Goal: Task Accomplishment & Management: Manage account settings

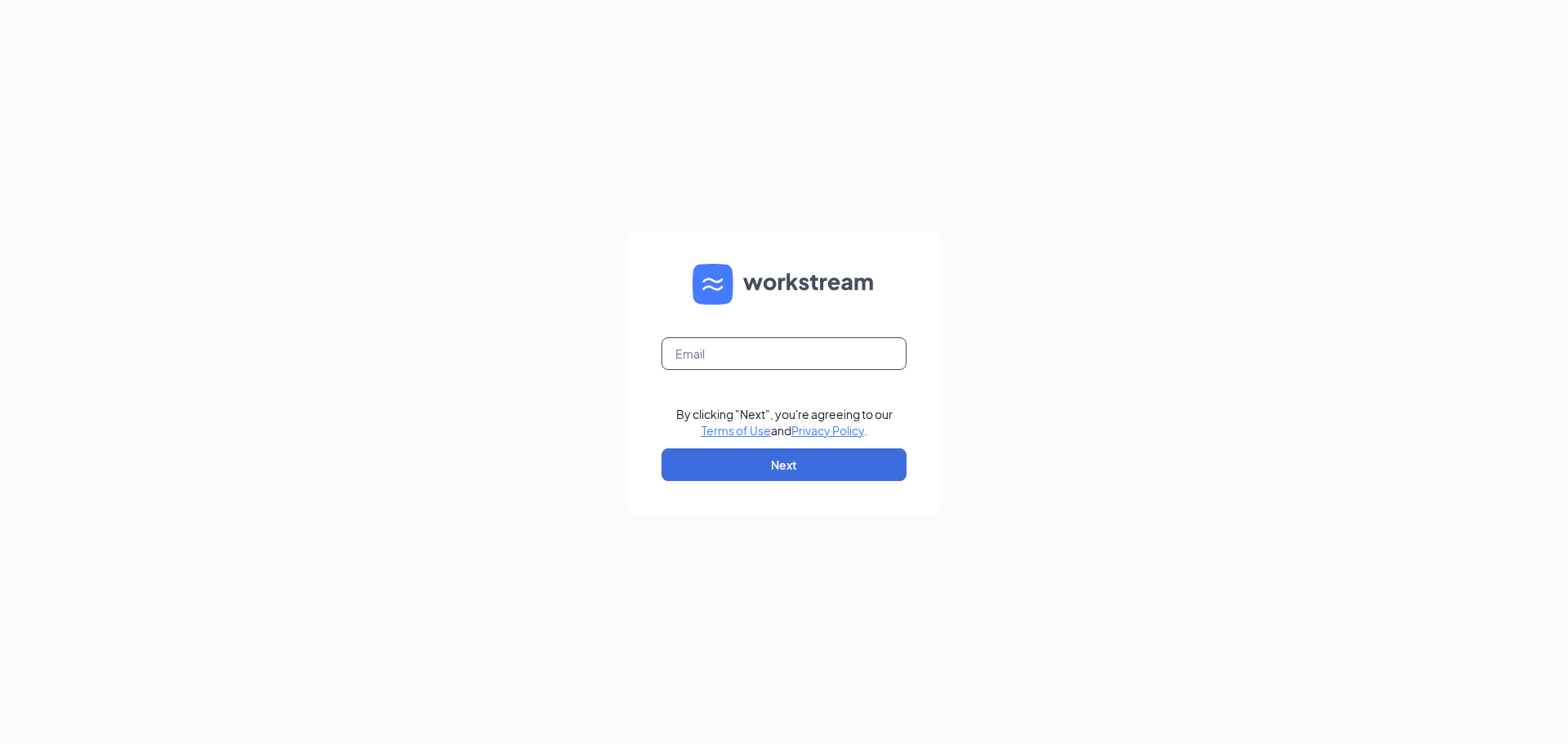
click at [692, 360] on input "text" at bounding box center [784, 353] width 245 height 32
type input "[EMAIL_ADDRESS][DOMAIN_NAME]"
click at [773, 463] on button "Next" at bounding box center [784, 464] width 245 height 32
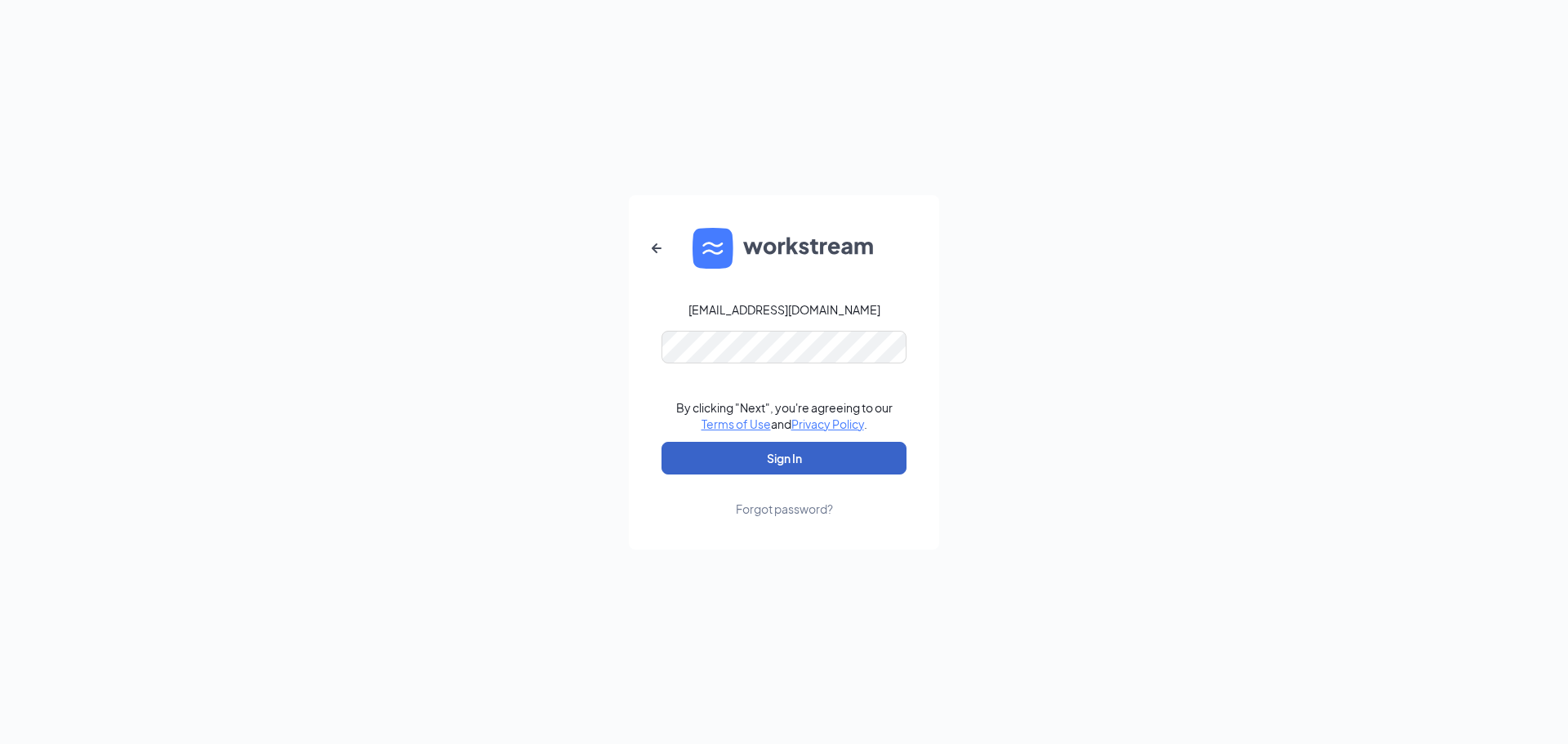
click at [781, 454] on button "Sign In" at bounding box center [784, 458] width 245 height 32
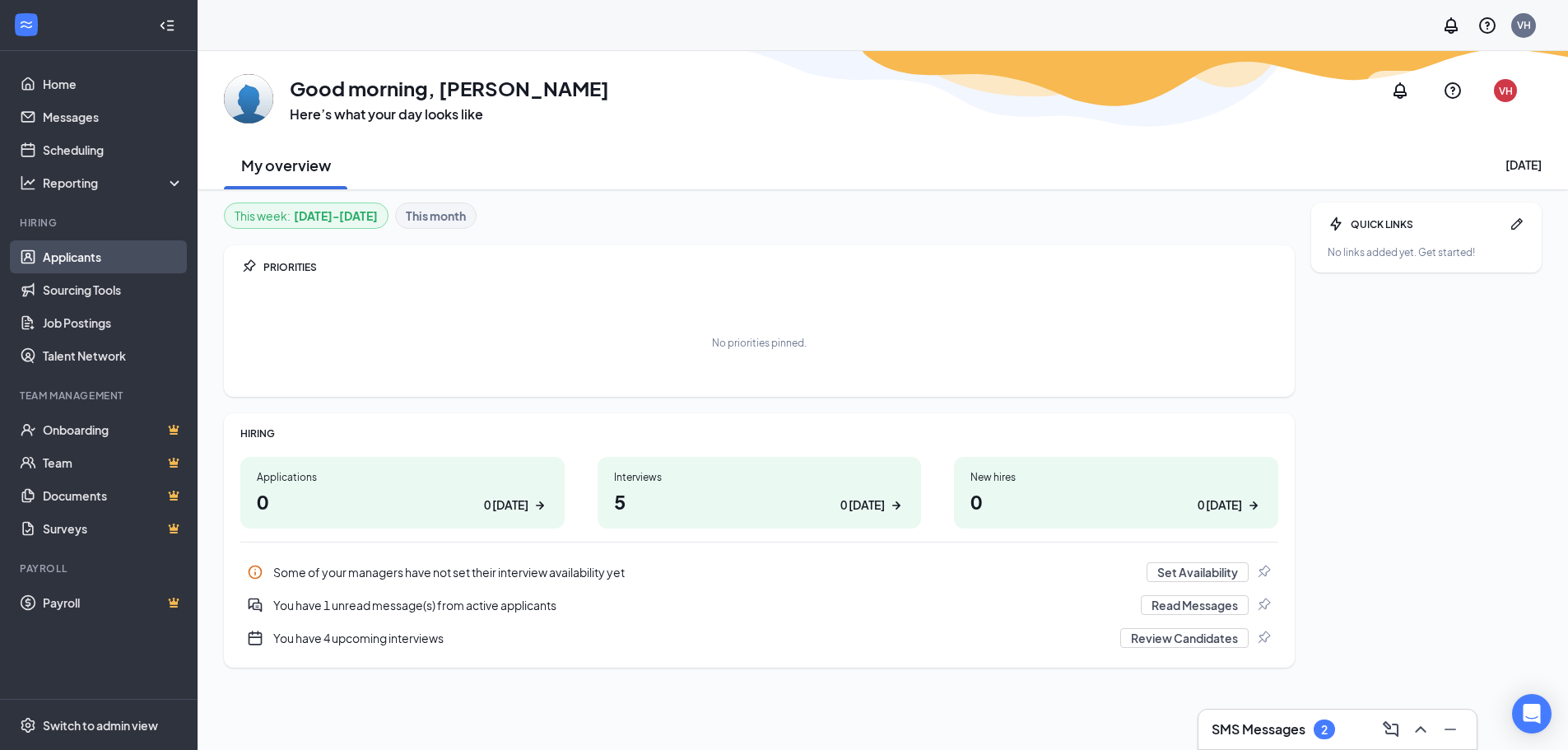
click at [78, 265] on link "Applicants" at bounding box center [113, 257] width 141 height 33
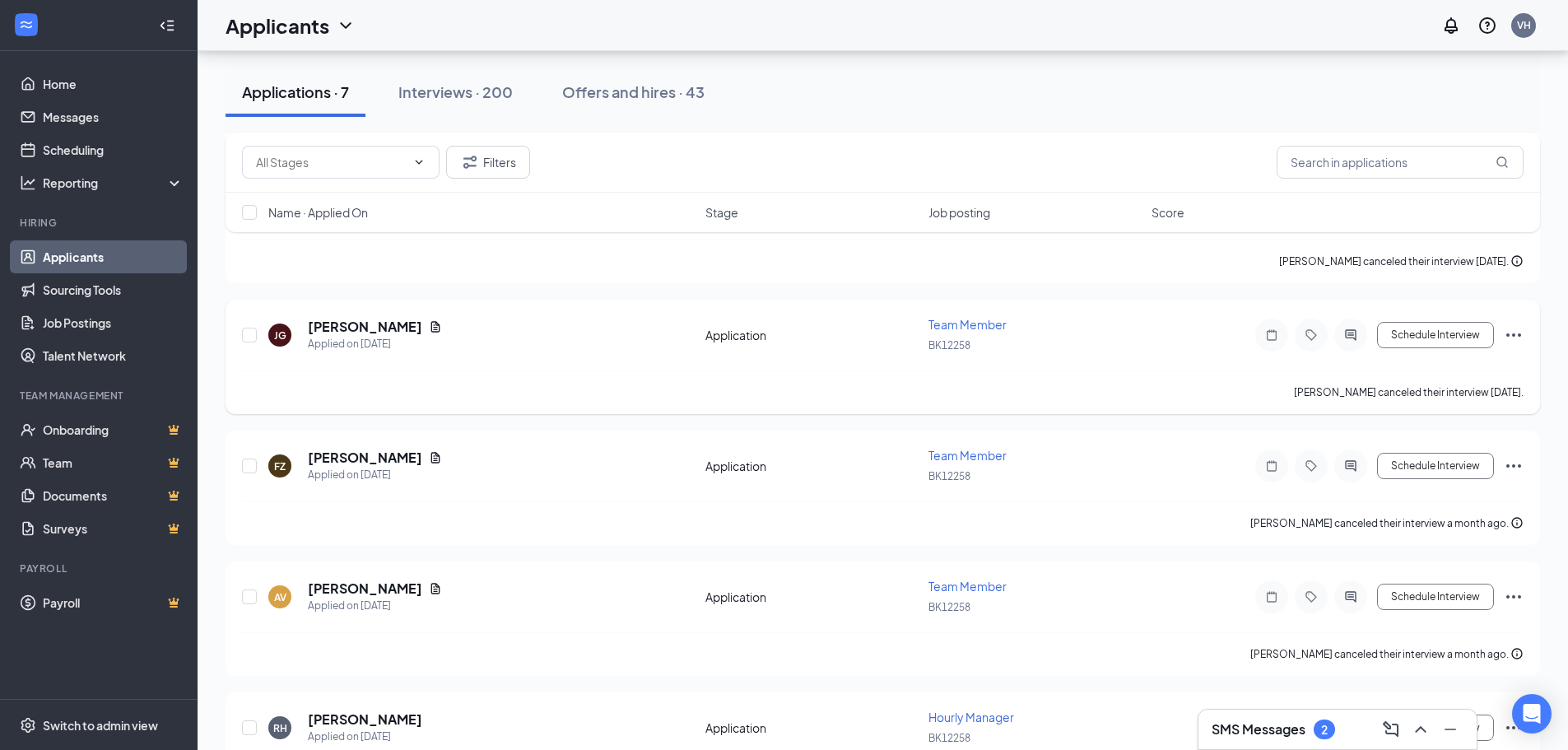
scroll to position [488, 0]
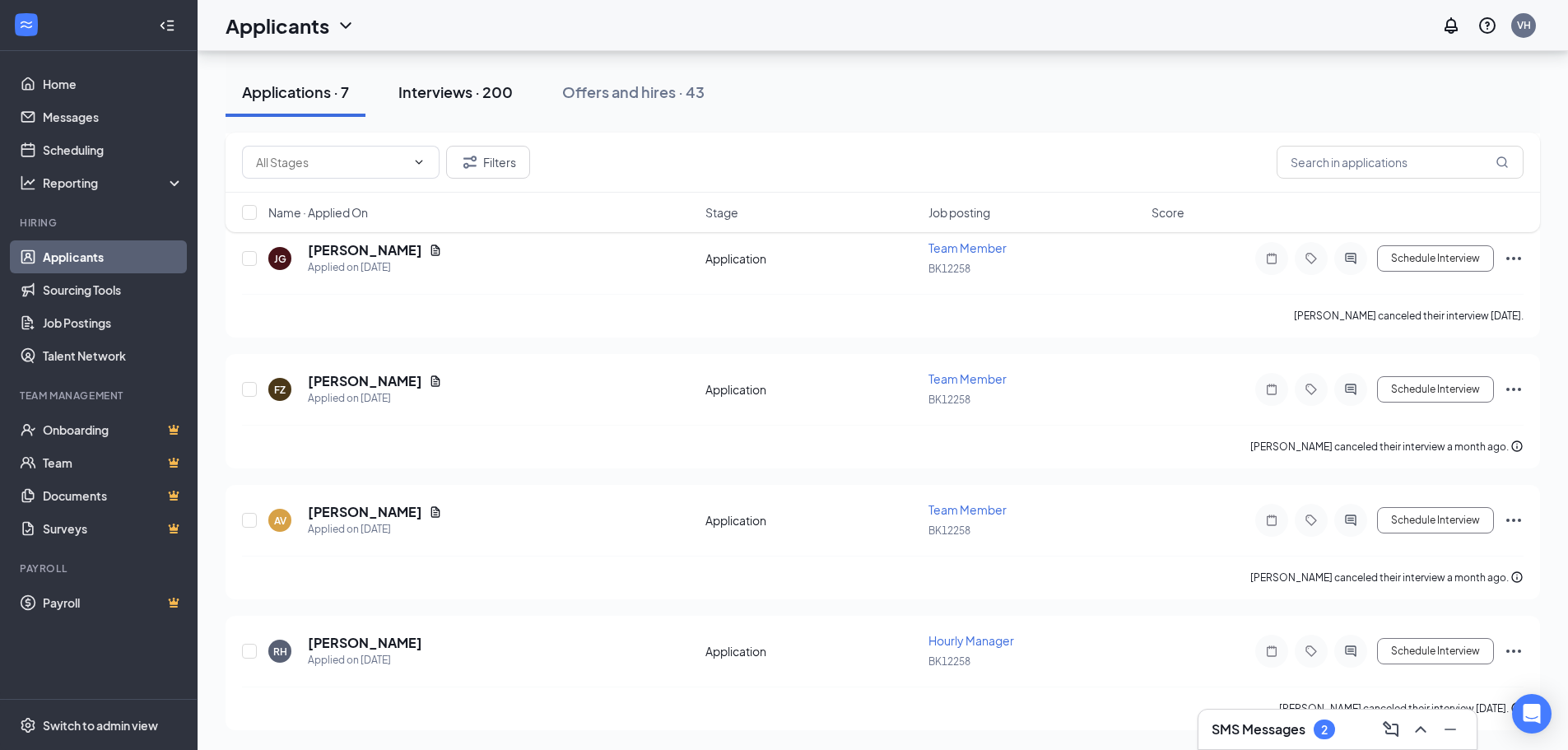
click at [485, 88] on div "Interviews · 200" at bounding box center [455, 91] width 115 height 21
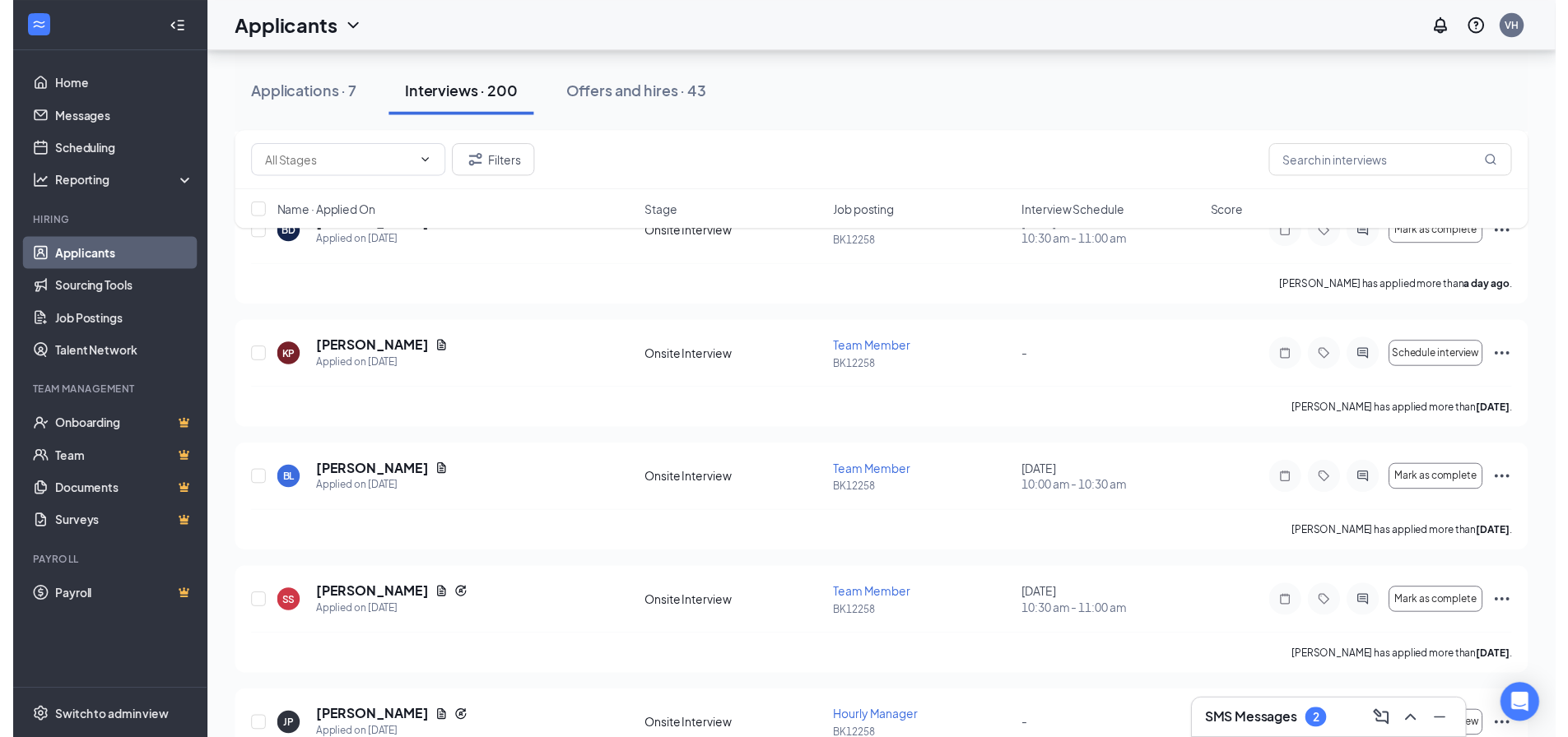
scroll to position [576, 0]
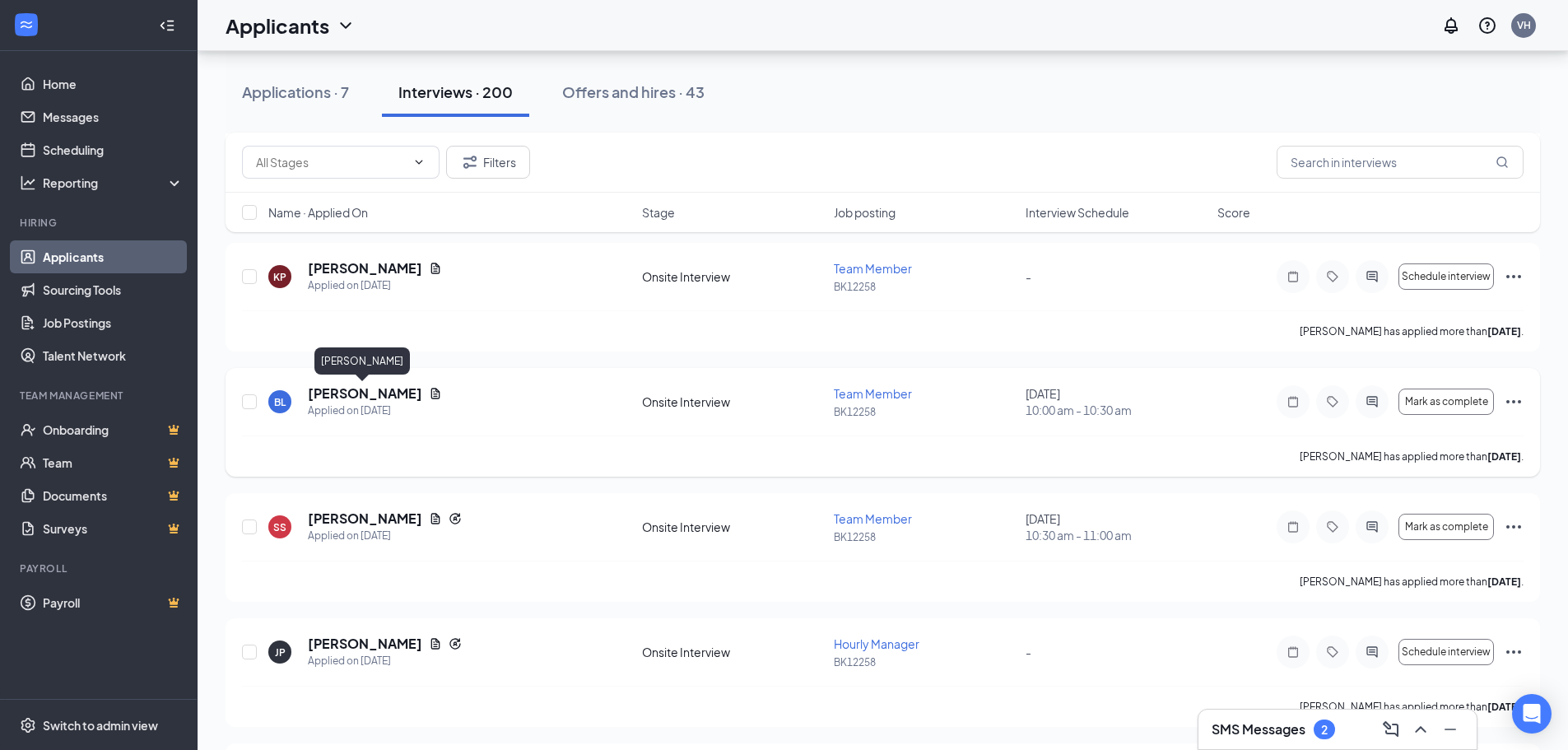
click at [365, 398] on h5 "[PERSON_NAME]" at bounding box center [365, 393] width 115 height 18
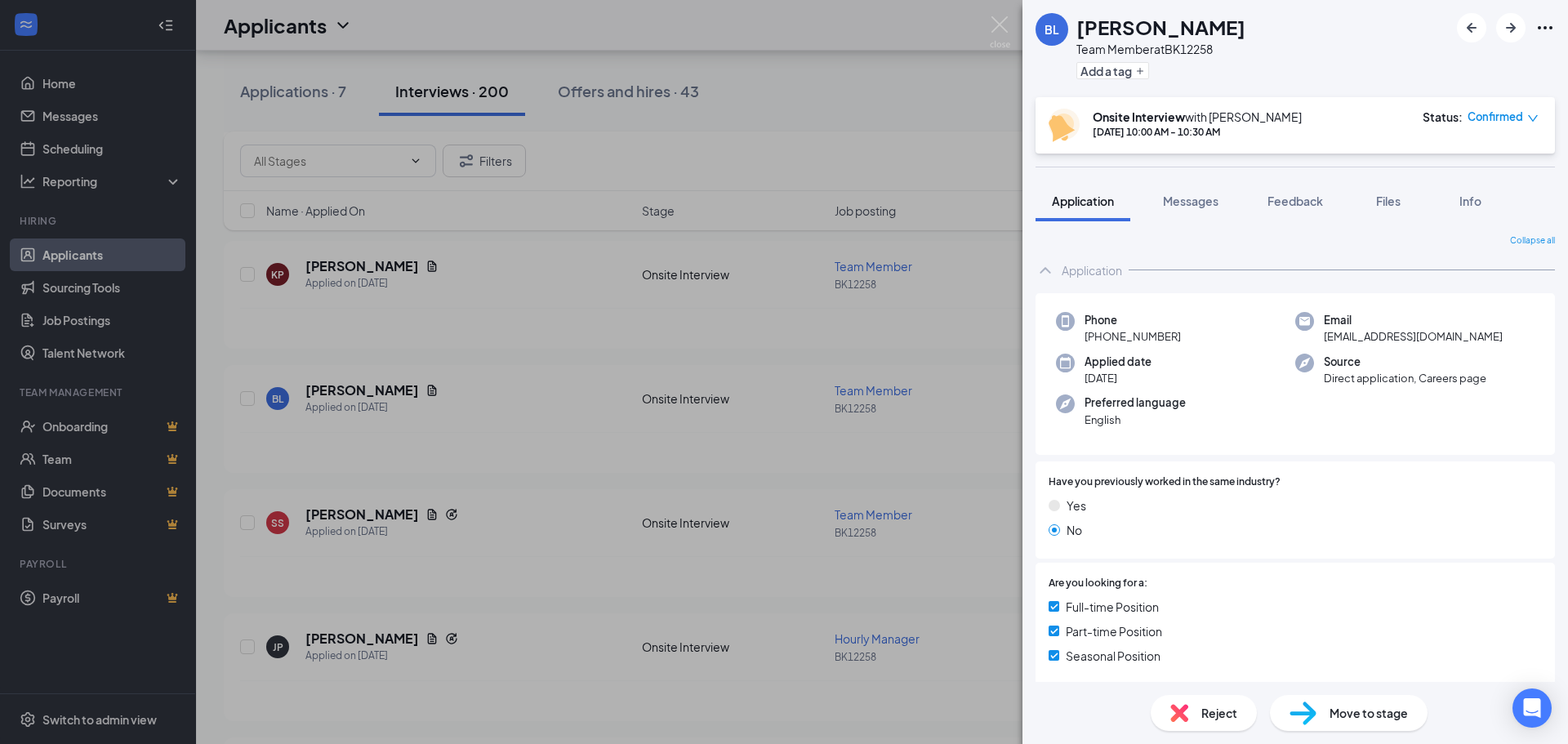
click at [1359, 710] on span "Move to stage" at bounding box center [1368, 713] width 78 height 18
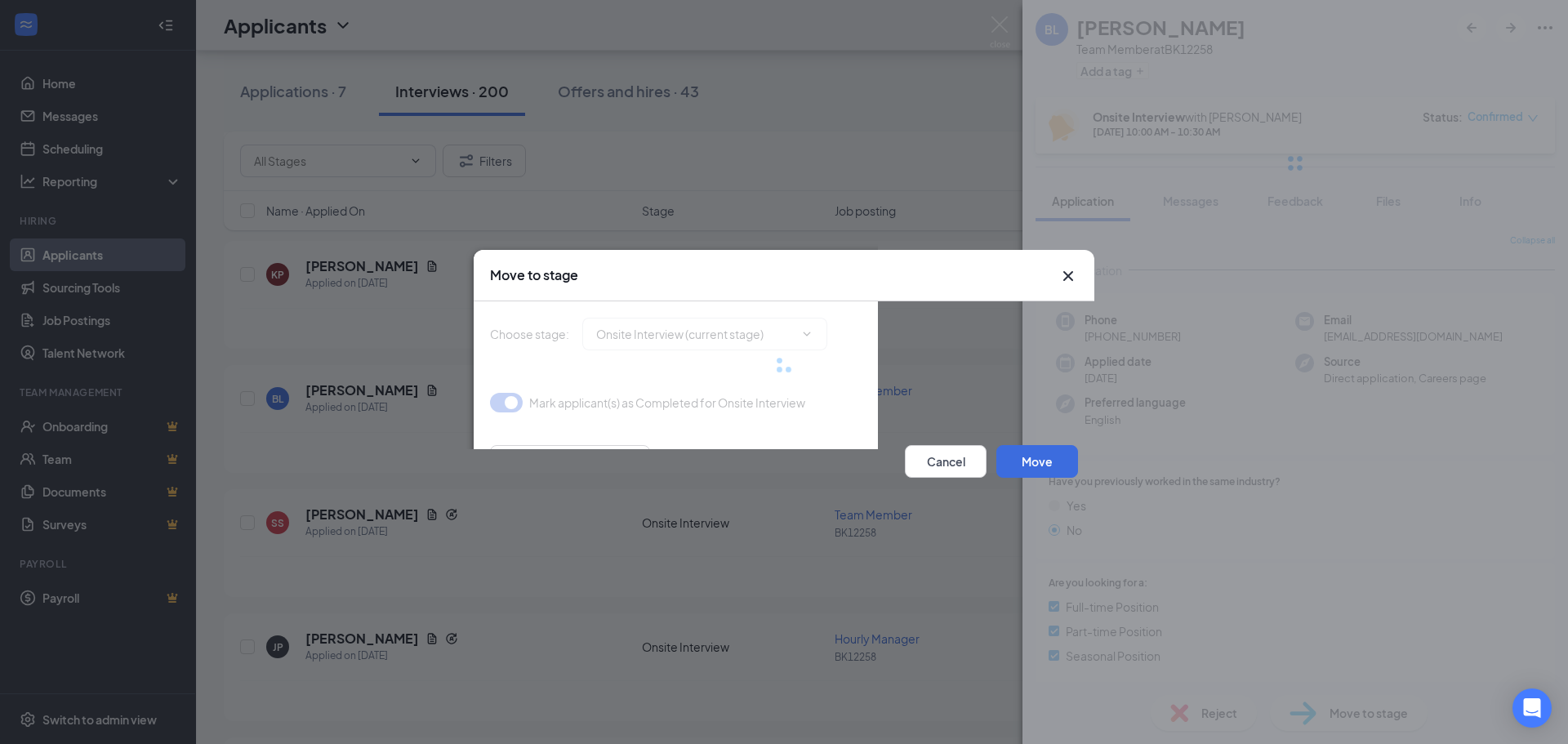
type input "Hiring Complete (final stage)"
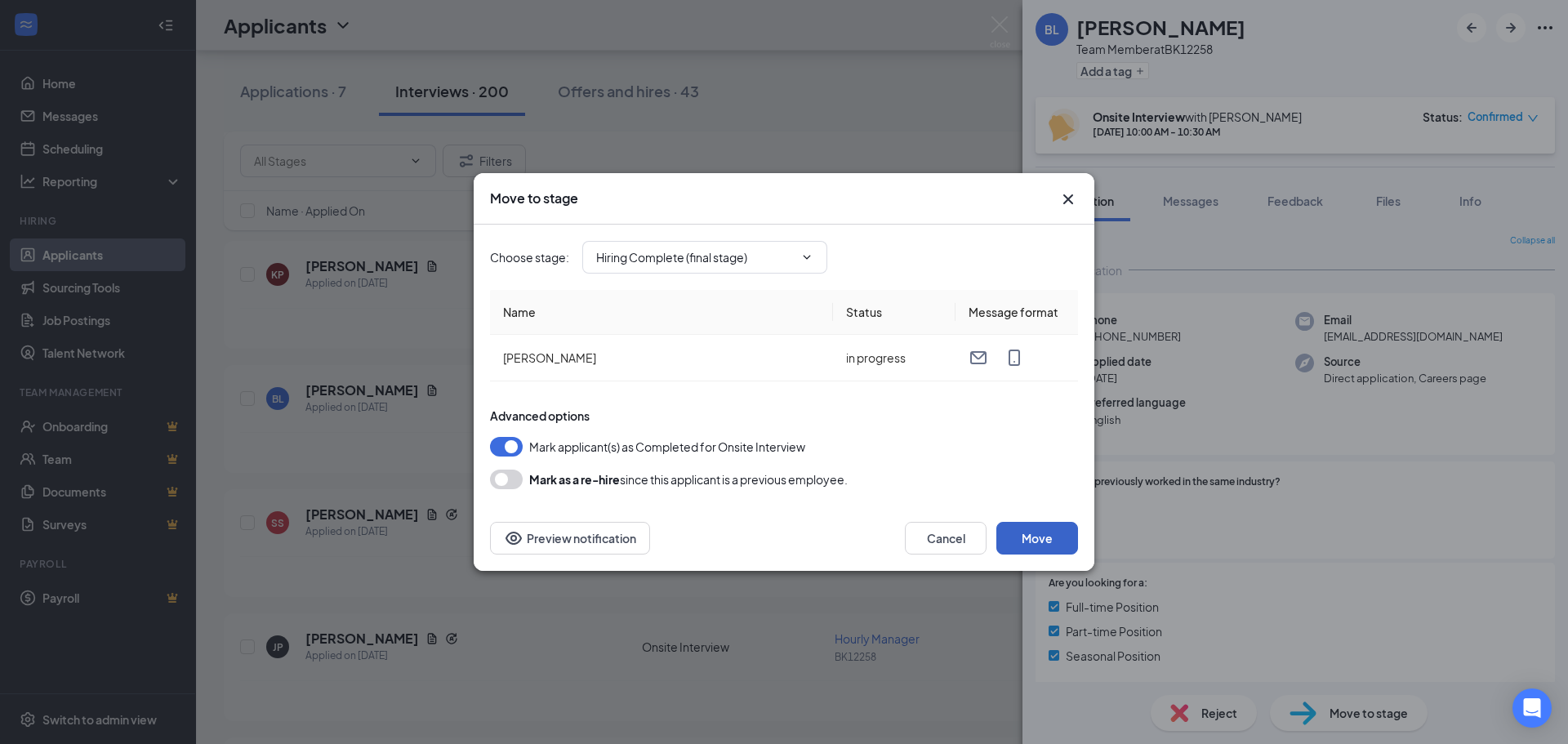
click at [1017, 540] on button "Move" at bounding box center [1036, 538] width 82 height 32
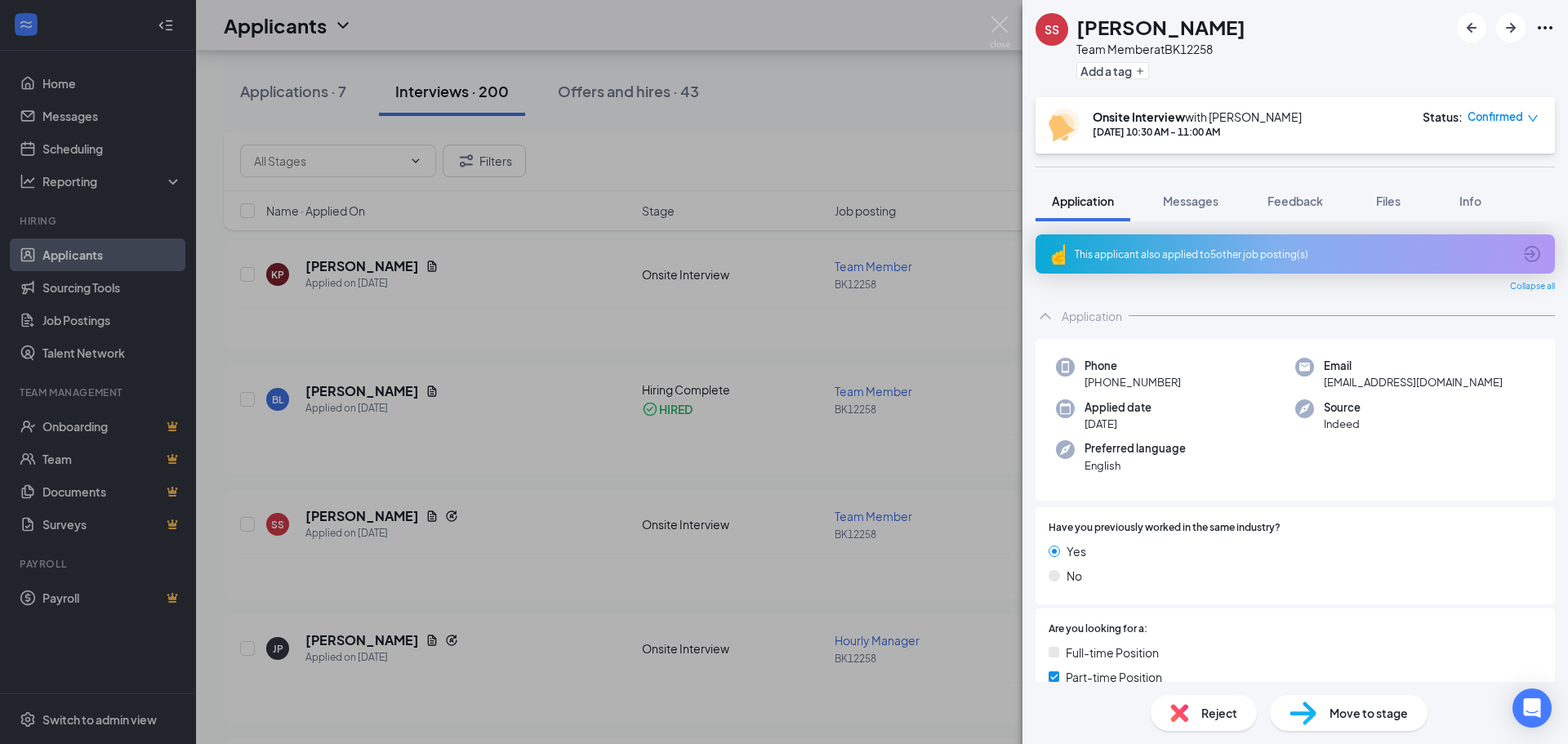
click at [996, 15] on div "SS Stacy Smith Team Member at BK12258 Add a tag Onsite Interview with Valarie H…" at bounding box center [784, 372] width 1568 height 744
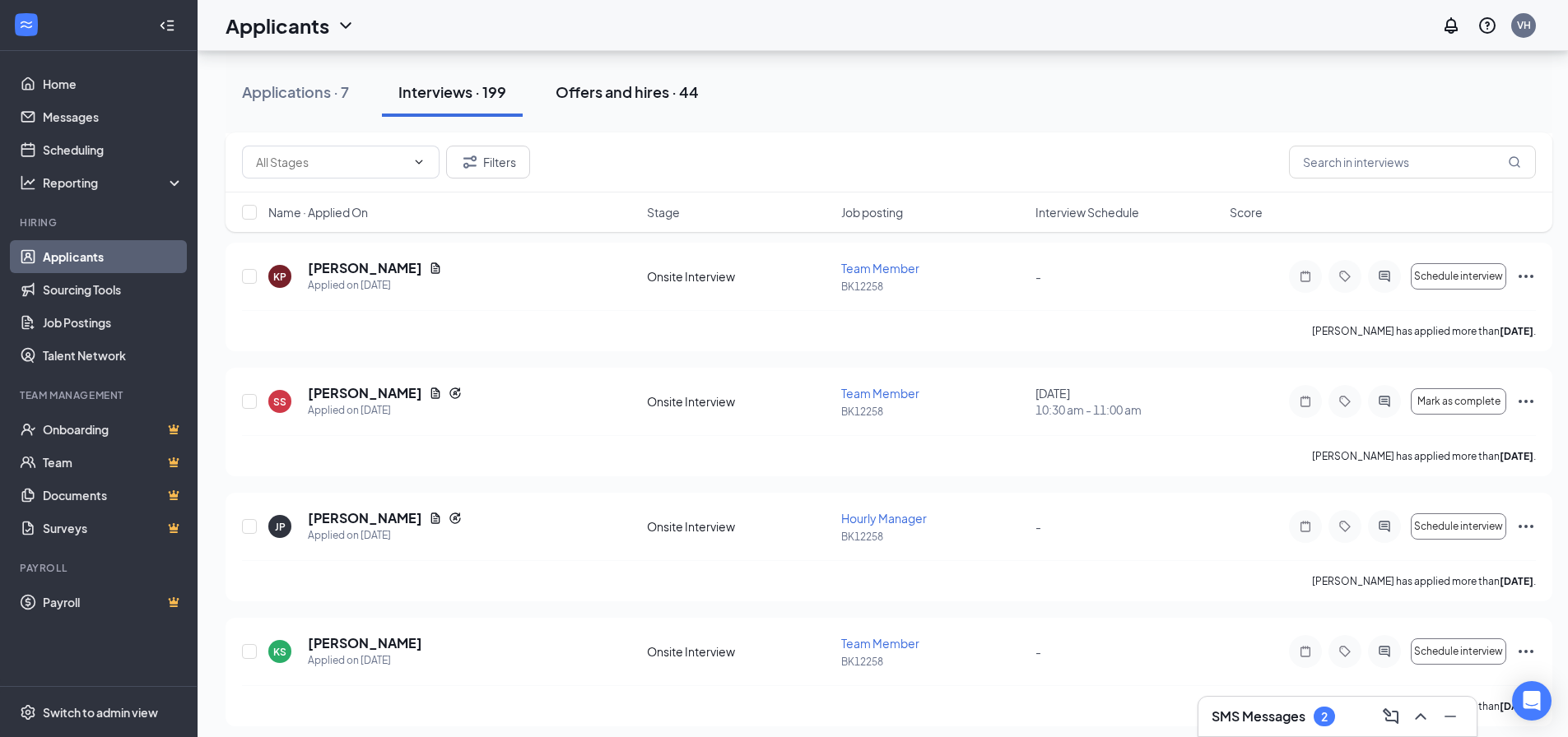
click at [643, 98] on div "Offers and hires · 44" at bounding box center [627, 91] width 143 height 21
